Goal: Transaction & Acquisition: Purchase product/service

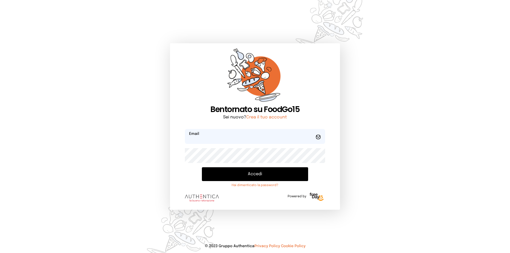
type input "**********"
click at [260, 173] on button "Accedi" at bounding box center [255, 174] width 106 height 14
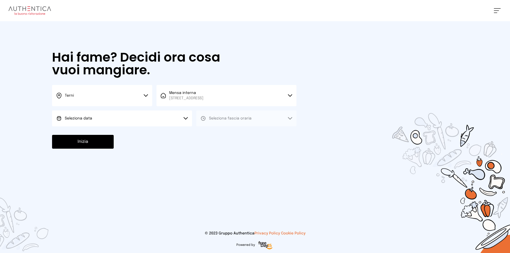
click at [98, 125] on button "Seleziona data" at bounding box center [122, 118] width 140 height 16
click at [99, 130] on li "[DATE], [DATE]" at bounding box center [122, 133] width 140 height 14
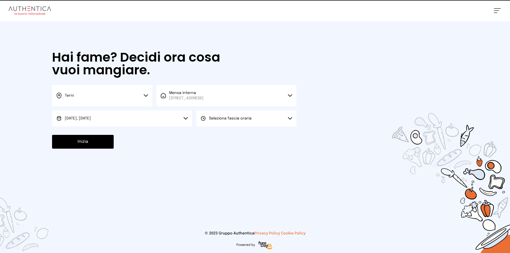
click at [250, 116] on span "Seleziona fascia oraria" at bounding box center [230, 118] width 42 height 5
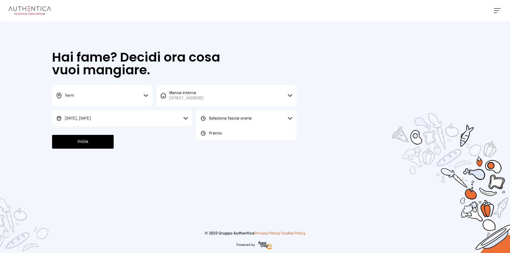
click at [229, 126] on button "Seleziona fascia oraria" at bounding box center [246, 118] width 100 height 16
click at [227, 129] on div "Hai fame? Decidi ora cosa vuoi mangiare. Terni Scegli la città [GEOGRAPHIC_DATA…" at bounding box center [174, 99] width 255 height 157
click at [225, 117] on span "Seleziona fascia oraria" at bounding box center [230, 119] width 42 height 4
click at [222, 134] on li "Pranzo" at bounding box center [246, 133] width 100 height 14
click at [76, 147] on button "Inizia" at bounding box center [83, 142] width 62 height 14
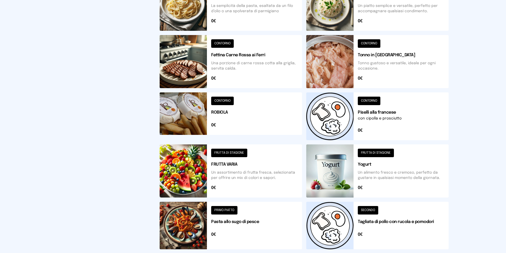
scroll to position [176, 0]
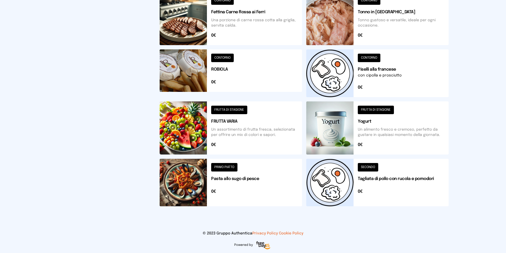
click at [341, 175] on button at bounding box center [377, 183] width 142 height 48
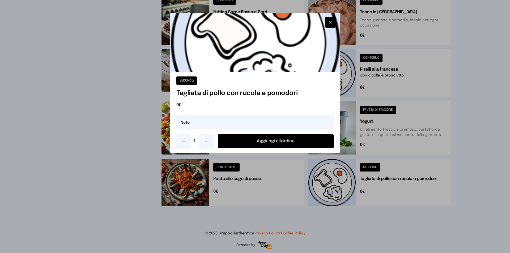
click at [208, 137] on button at bounding box center [206, 141] width 15 height 15
click at [257, 140] on button "Aggiungi all'ordine" at bounding box center [276, 141] width 116 height 14
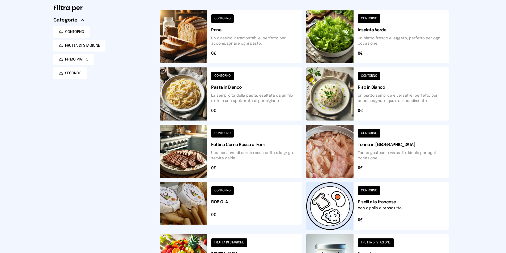
scroll to position [16, 0]
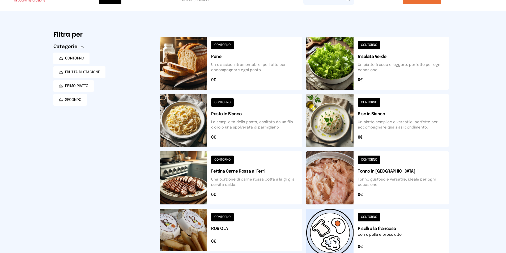
click at [270, 122] on button at bounding box center [231, 120] width 142 height 53
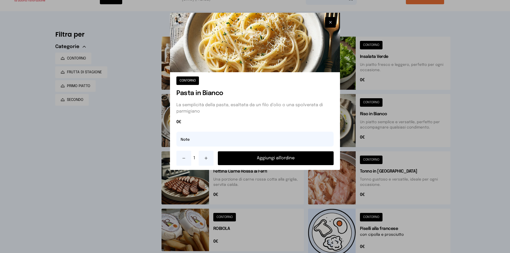
click at [421, 97] on div at bounding box center [255, 126] width 510 height 253
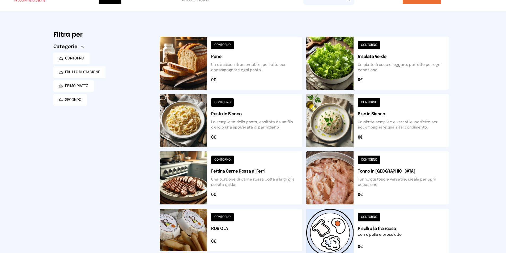
click at [390, 125] on button at bounding box center [377, 120] width 142 height 53
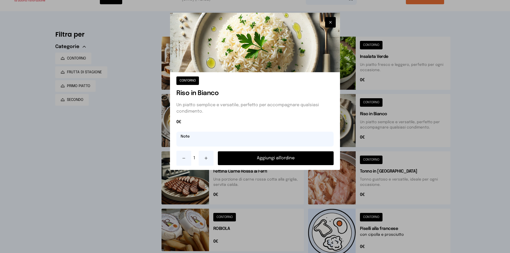
click at [240, 132] on input "text" at bounding box center [254, 139] width 157 height 15
type input "**********"
click at [242, 158] on button "Aggiungi all'ordine" at bounding box center [276, 158] width 116 height 14
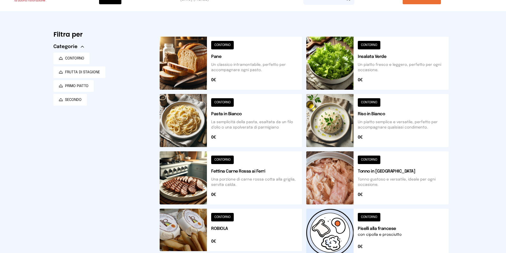
scroll to position [0, 0]
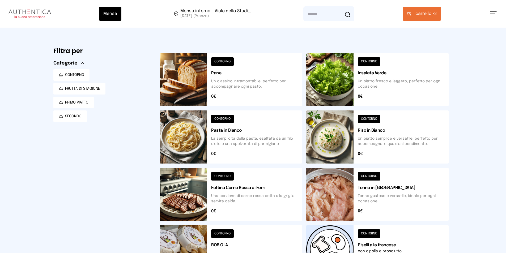
click at [435, 18] on button "carrello • 3" at bounding box center [422, 14] width 38 height 14
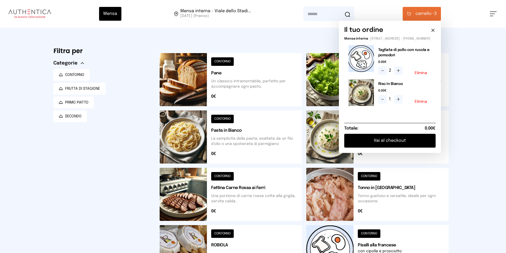
click at [373, 140] on button "Vai al checkout" at bounding box center [389, 141] width 91 height 14
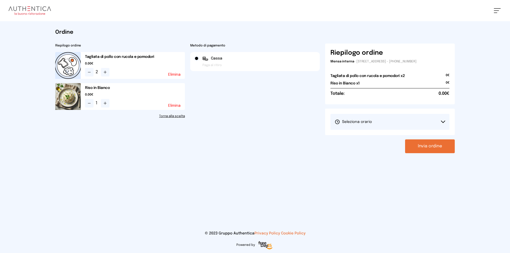
click at [87, 72] on icon at bounding box center [89, 72] width 4 height 4
click at [420, 115] on button "Seleziona orario" at bounding box center [389, 122] width 119 height 16
click at [423, 135] on li "1° Turno (13:00 - 15:00)" at bounding box center [389, 137] width 119 height 14
click at [425, 140] on button "Invia ordine" at bounding box center [430, 146] width 50 height 14
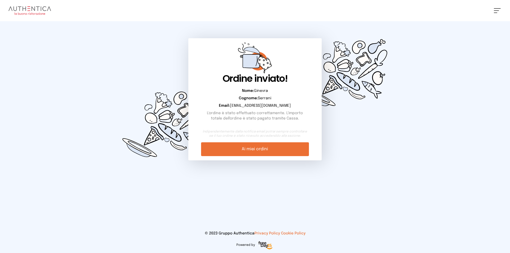
click at [28, 6] on div "[PERSON_NAME] Impostazioni Wallet Home I miei ordini Nuova ricerca Elenco aller…" at bounding box center [255, 10] width 510 height 21
click at [31, 8] on img at bounding box center [29, 10] width 42 height 8
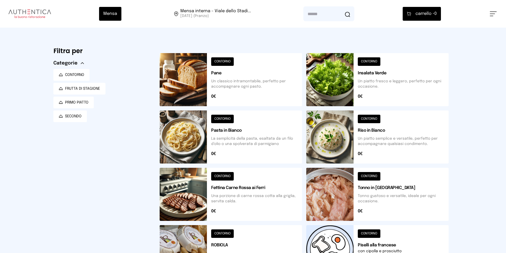
click at [493, 10] on div "Mensa Mensa interna - Viale dello Stadi... [DATE] ([GEOGRAPHIC_DATA]) [GEOGRAPH…" at bounding box center [253, 14] width 506 height 28
click at [495, 15] on button at bounding box center [493, 13] width 7 height 5
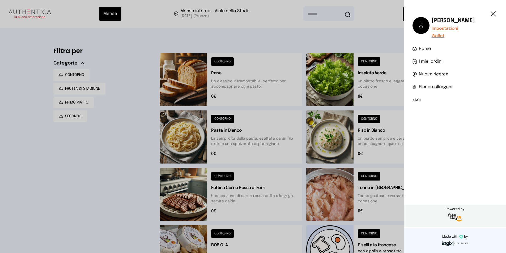
click at [431, 59] on span "I miei ordini" at bounding box center [431, 61] width 24 height 6
